Goal: Check status

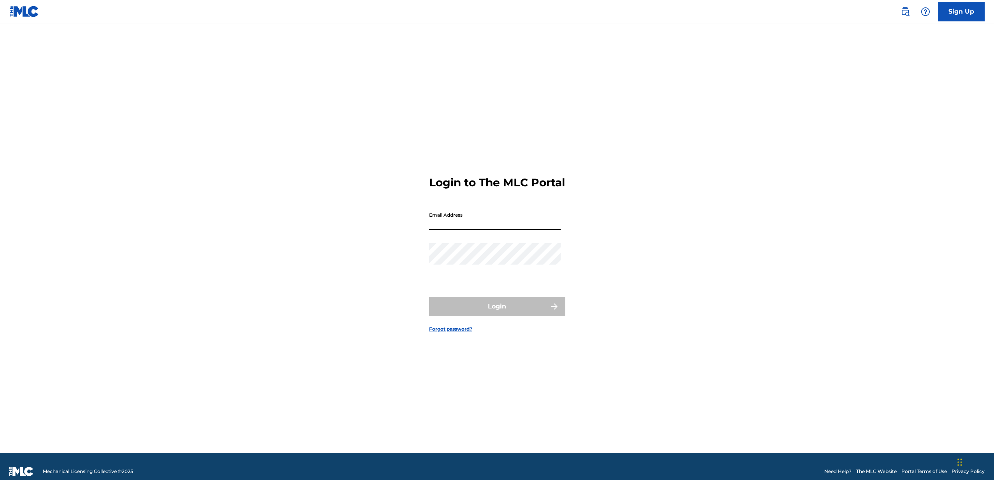
type input "[EMAIL_ADDRESS][DOMAIN_NAME]"
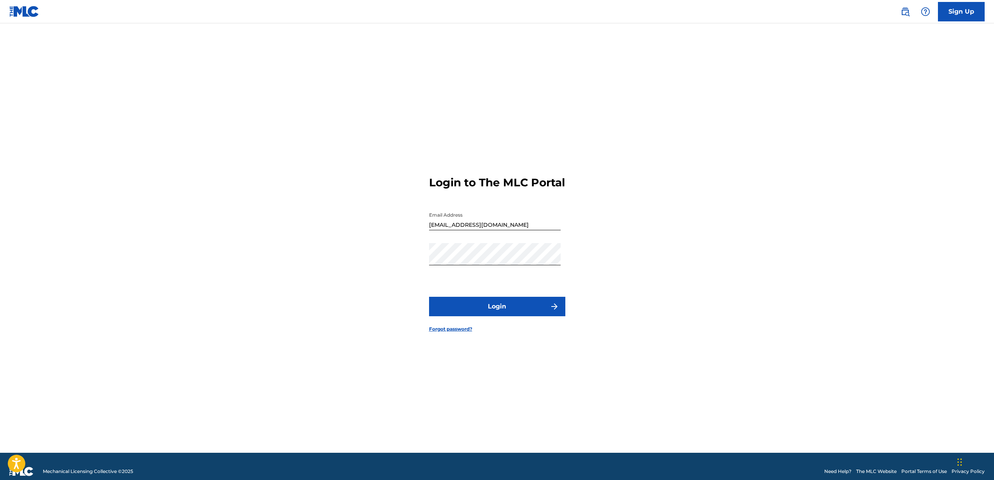
click at [480, 310] on button "Login" at bounding box center [497, 306] width 136 height 19
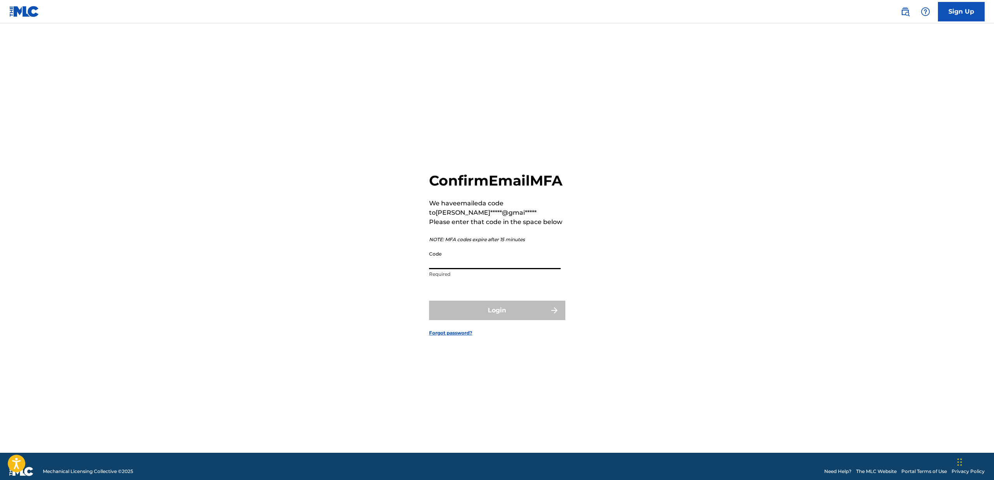
click at [442, 262] on input "Code" at bounding box center [495, 258] width 132 height 22
paste input "319701"
type input "319701"
click at [472, 320] on button "Login" at bounding box center [497, 310] width 136 height 19
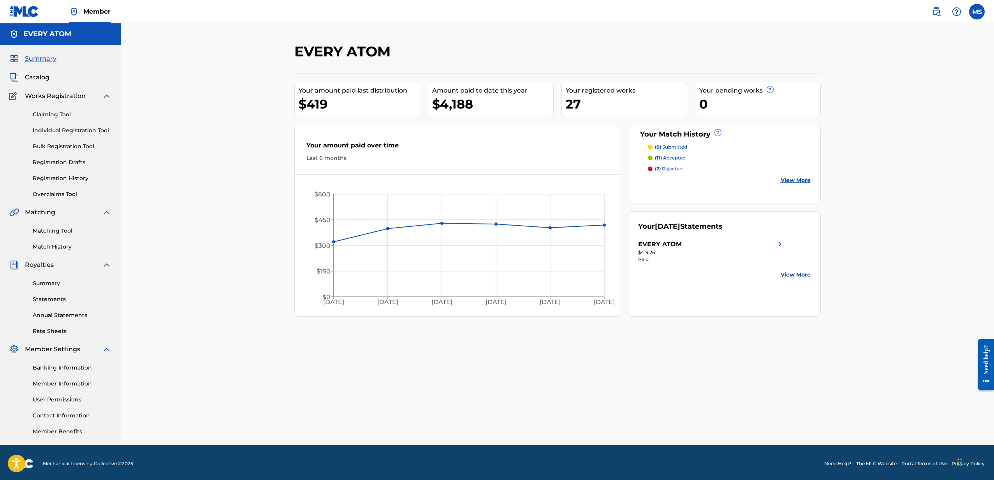
click at [50, 285] on link "Summary" at bounding box center [72, 284] width 79 height 8
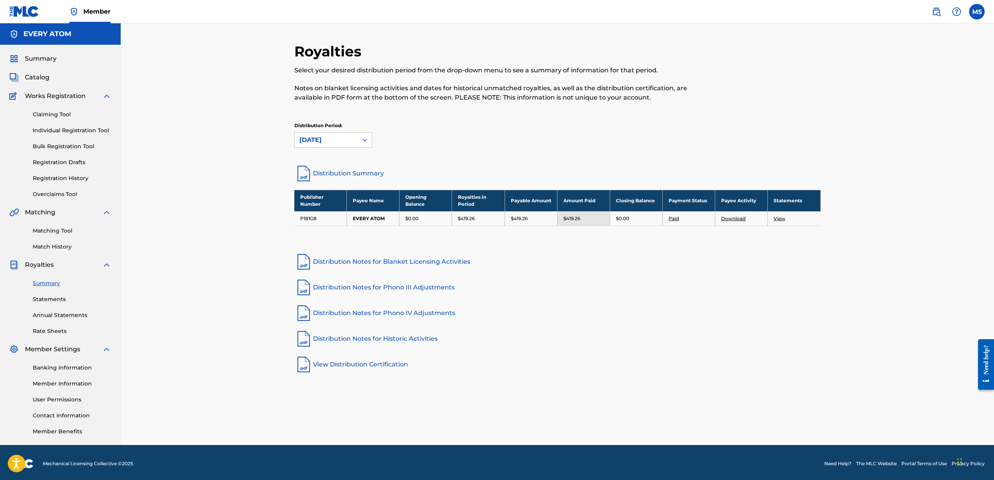
click at [43, 58] on span "Summary" at bounding box center [41, 58] width 32 height 9
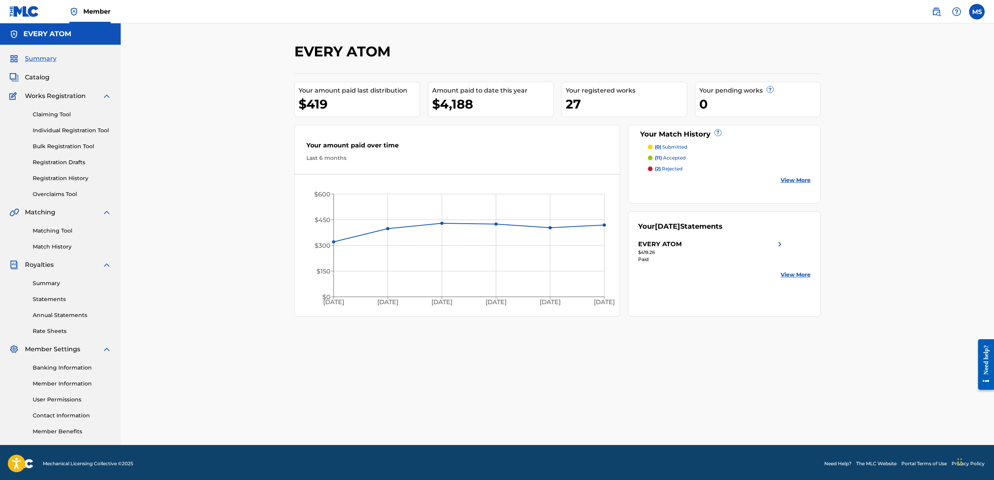
click at [56, 313] on link "Annual Statements" at bounding box center [72, 315] width 79 height 8
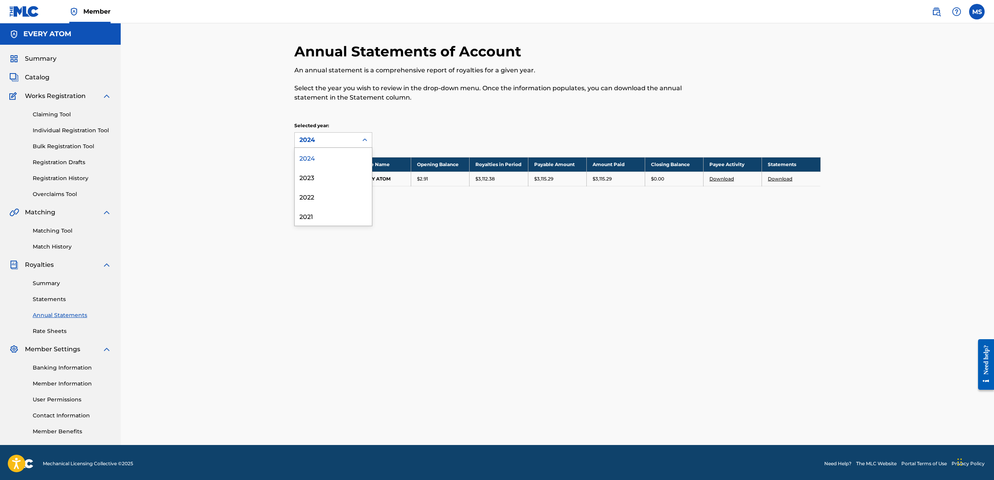
click at [321, 143] on div "2024" at bounding box center [326, 139] width 54 height 9
click at [320, 176] on div "2023" at bounding box center [333, 176] width 77 height 19
click at [330, 149] on div "Annual Statements of Account An annual statement is a comprehensive report of r…" at bounding box center [557, 124] width 526 height 163
click at [331, 143] on div "2023" at bounding box center [326, 139] width 54 height 9
click at [327, 155] on div "2024" at bounding box center [333, 157] width 77 height 19
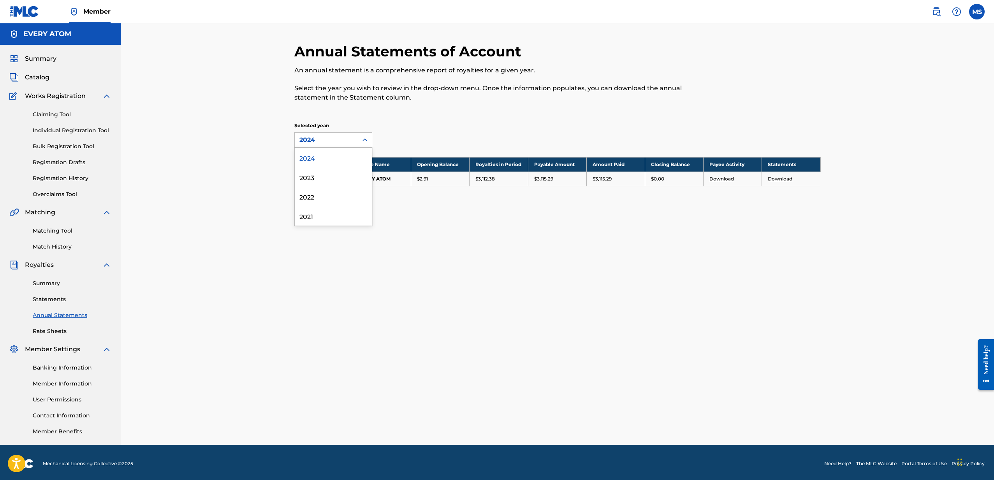
click at [328, 144] on div "2024" at bounding box center [326, 139] width 54 height 9
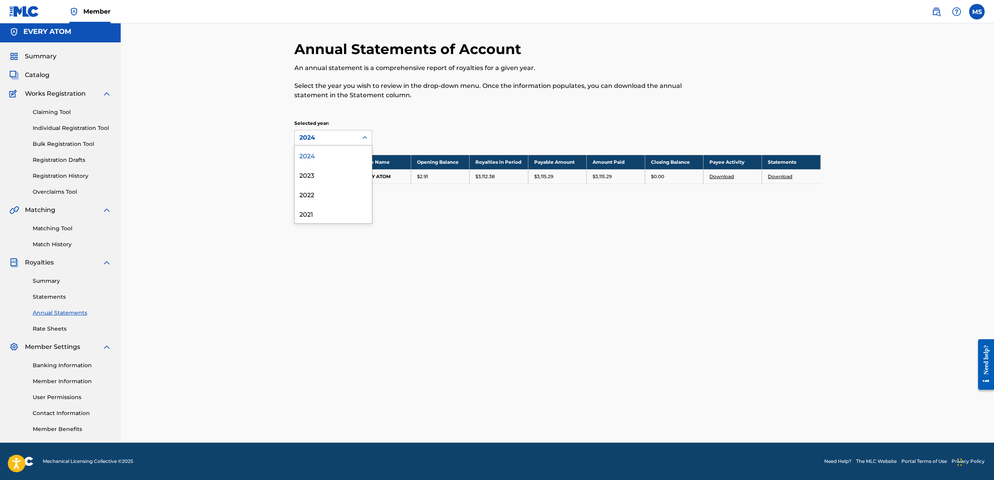
click at [222, 129] on div "Annual Statements of Account An annual statement is a comprehensive report of r…" at bounding box center [557, 232] width 873 height 422
